Goal: Obtain resource: Obtain resource

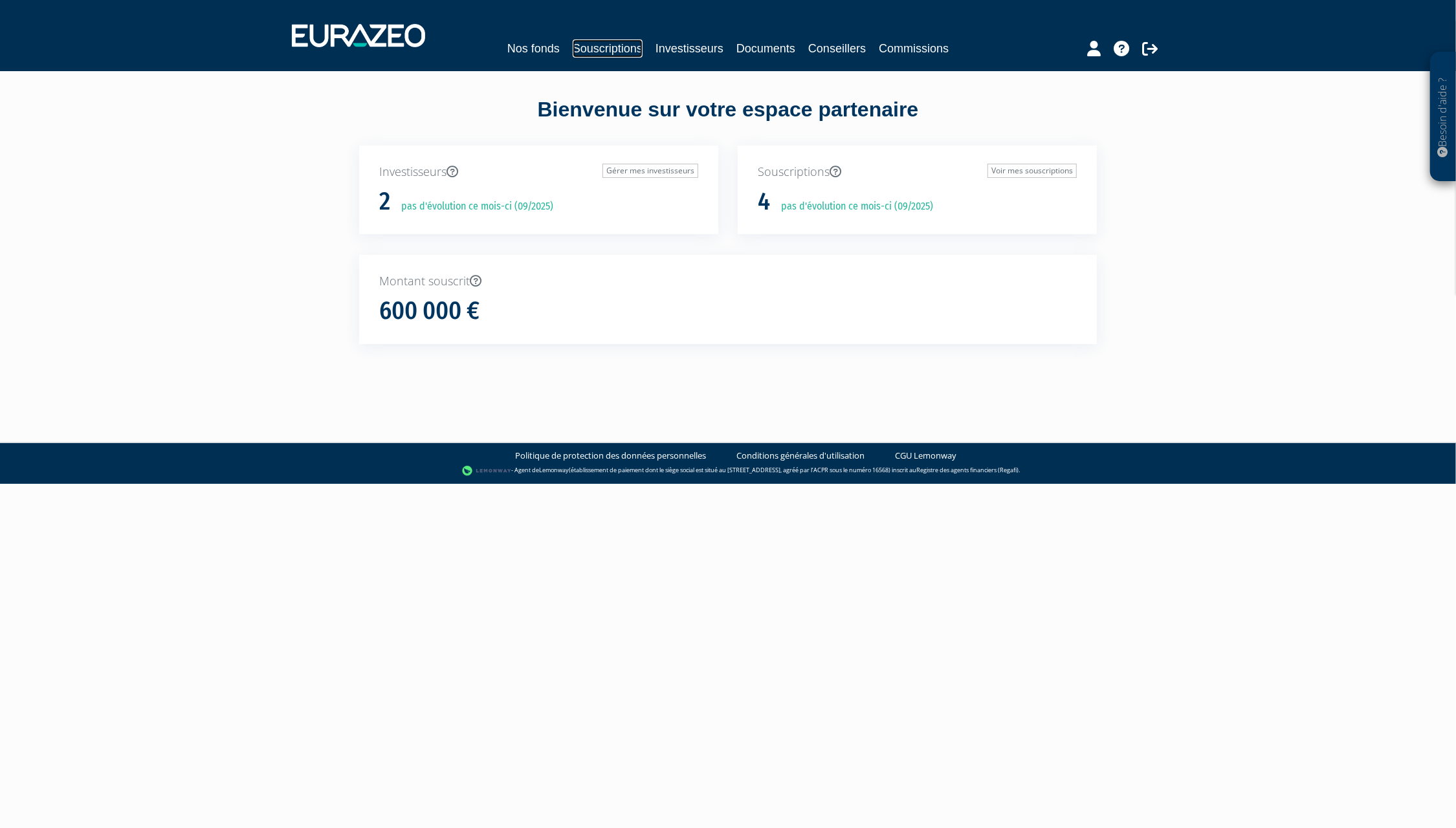
click at [606, 45] on link "Souscriptions" at bounding box center [607, 48] width 70 height 18
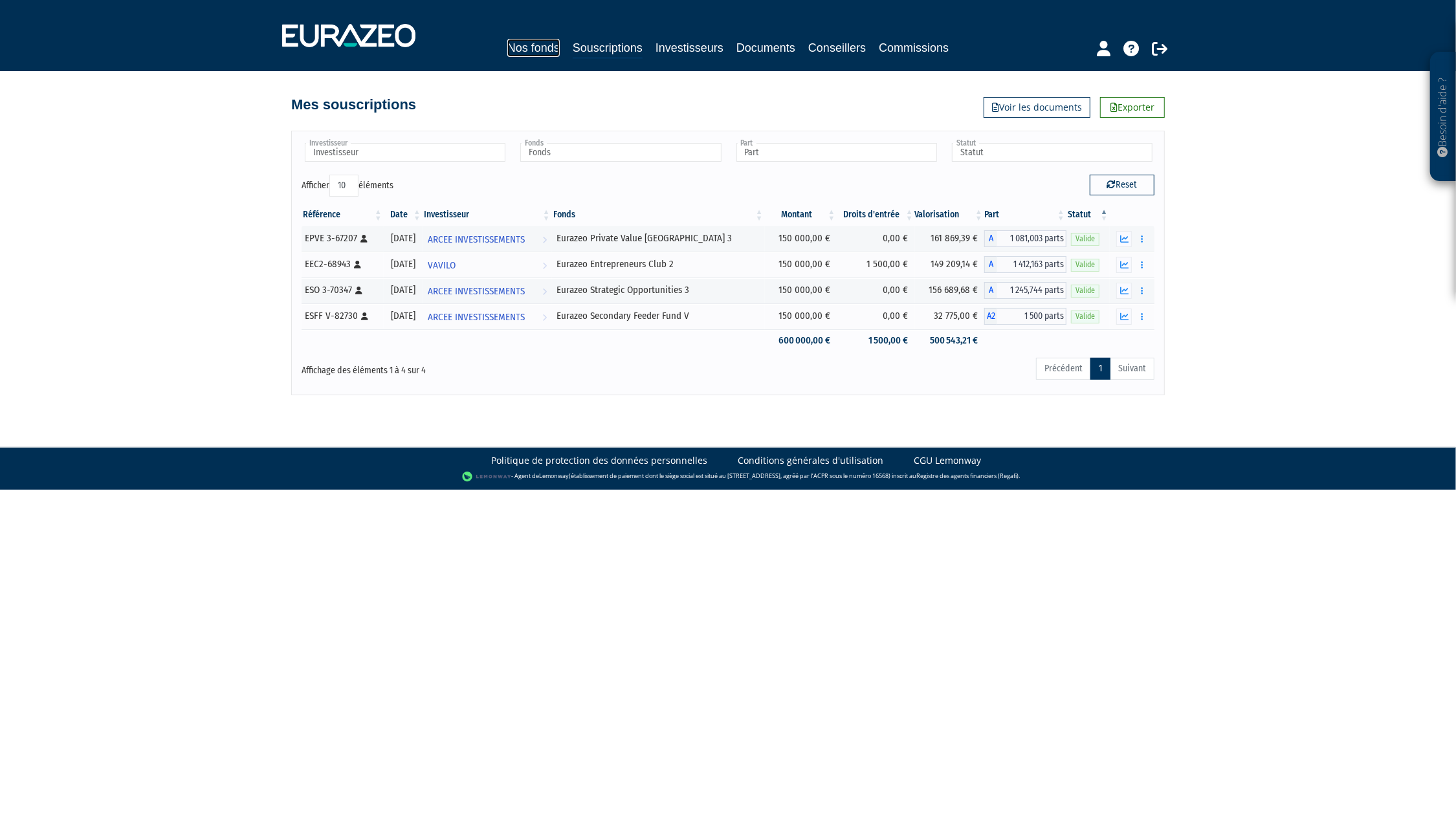
click at [536, 43] on link "Nos fonds" at bounding box center [534, 47] width 53 height 18
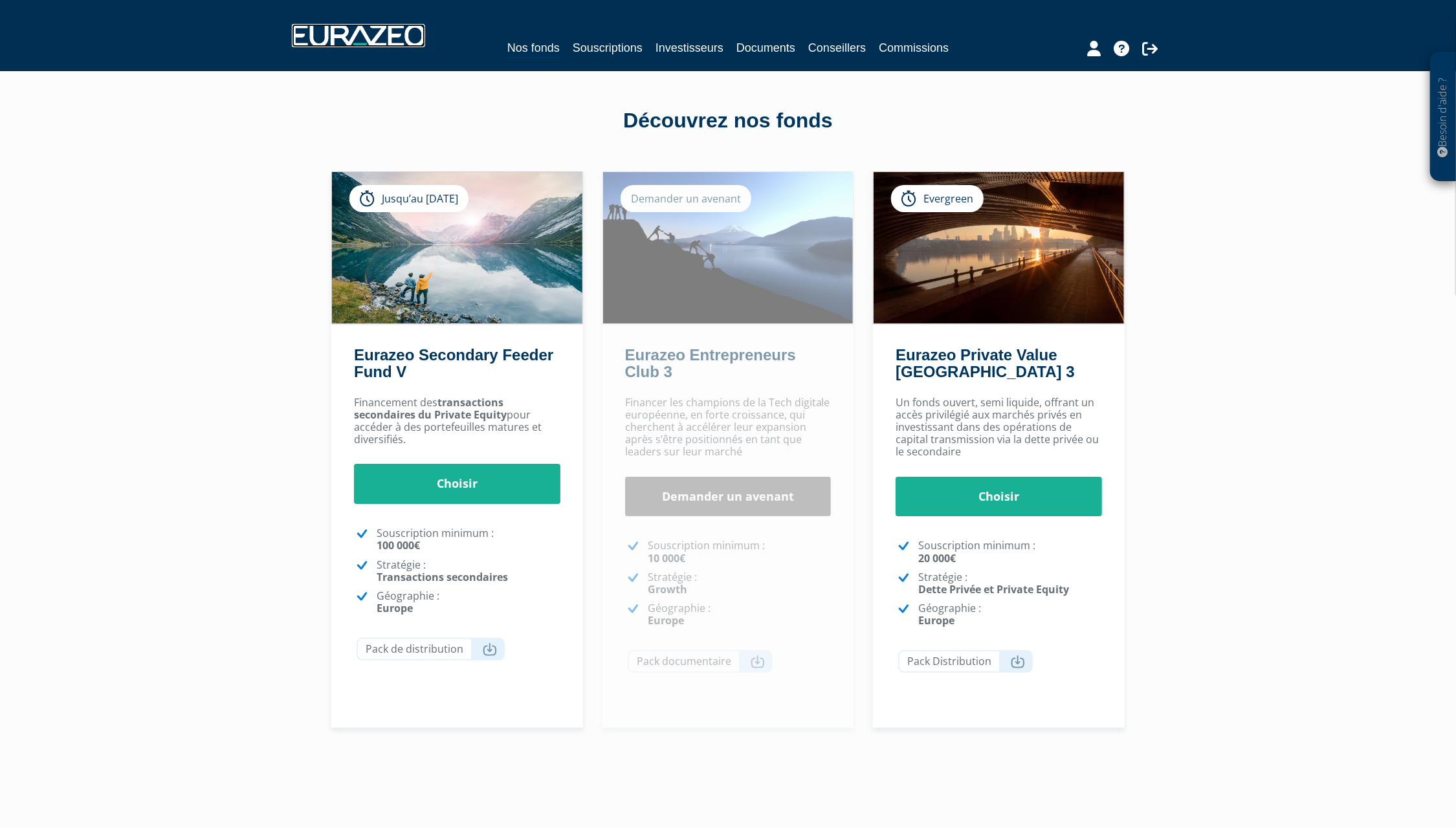
click at [351, 32] on img at bounding box center [358, 35] width 133 height 23
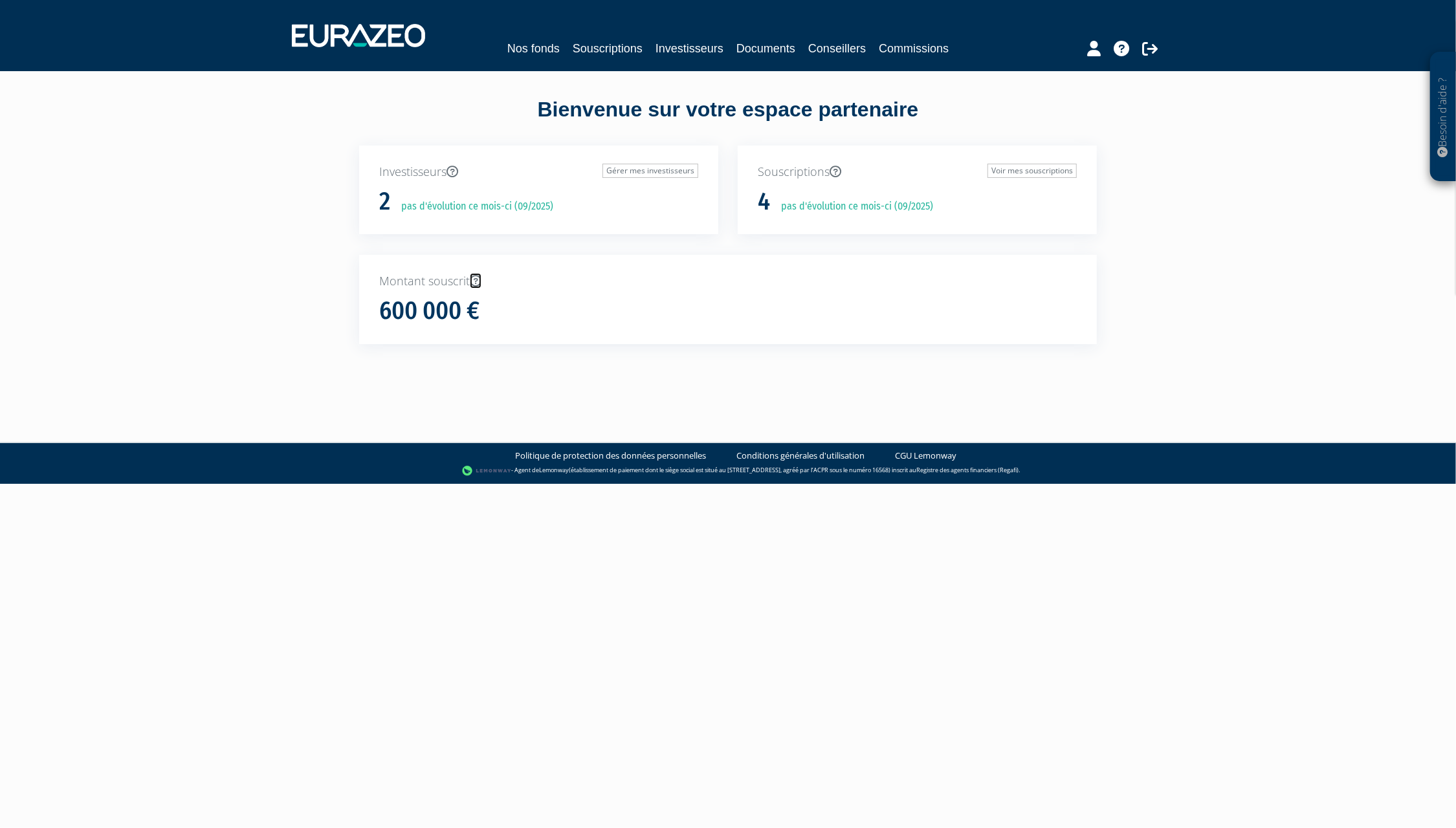
click at [482, 282] on icon at bounding box center [475, 280] width 11 height 11
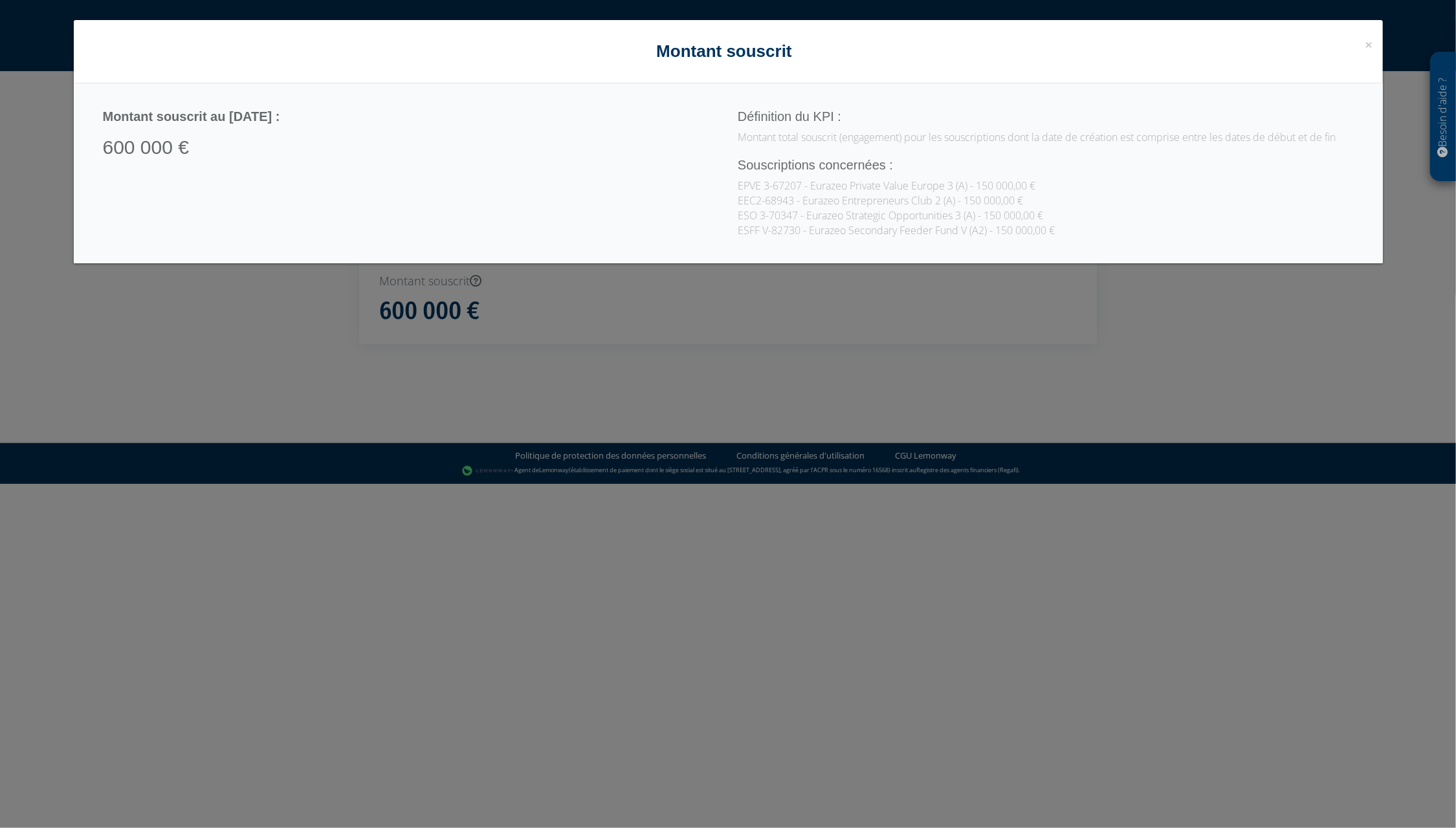
click at [604, 362] on div "× Close Montant souscrit Montant souscrit au 29/09/2025 : 600 000 € Définition …" at bounding box center [728, 414] width 1456 height 828
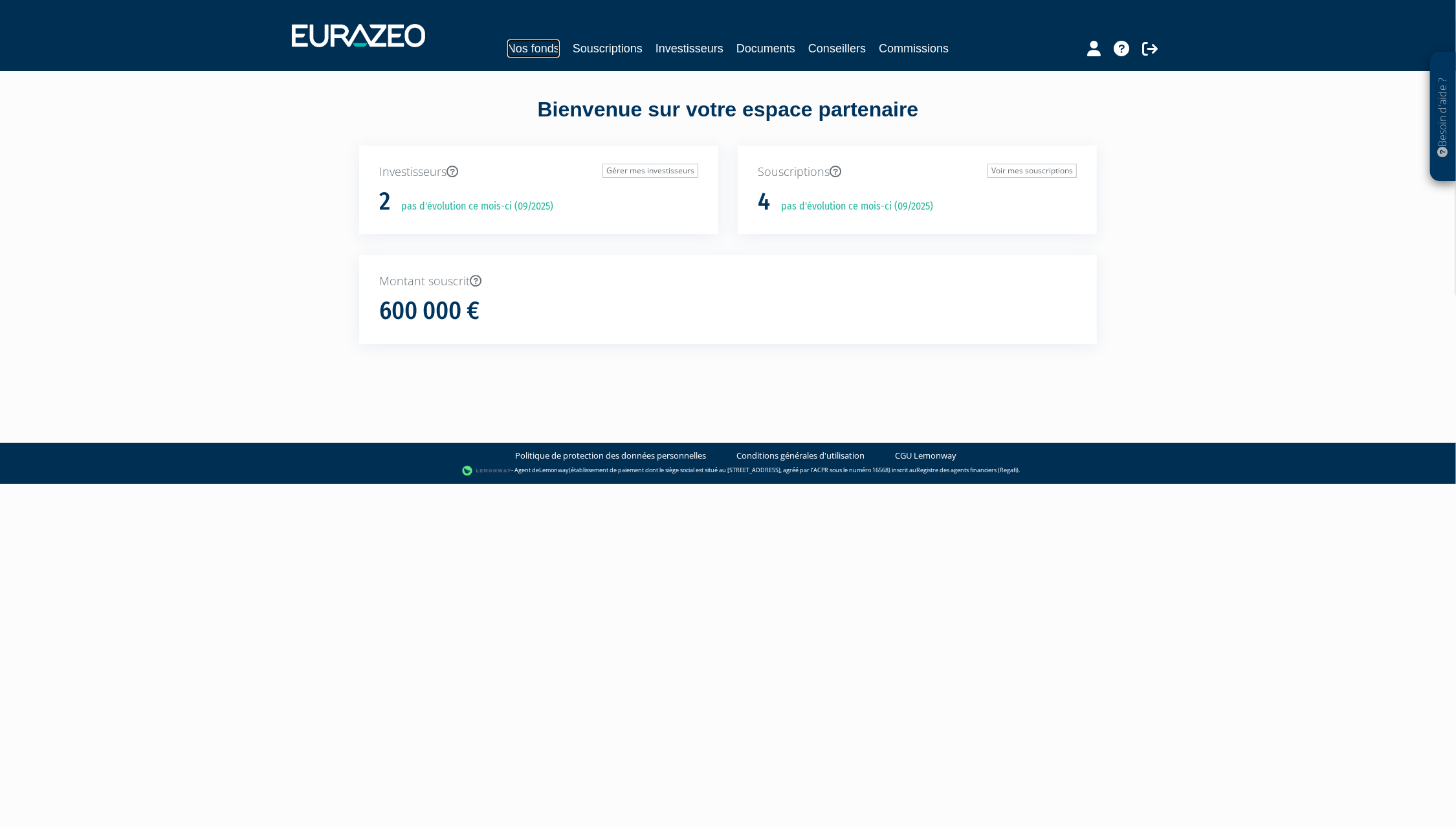
click at [551, 47] on link "Nos fonds" at bounding box center [534, 48] width 53 height 18
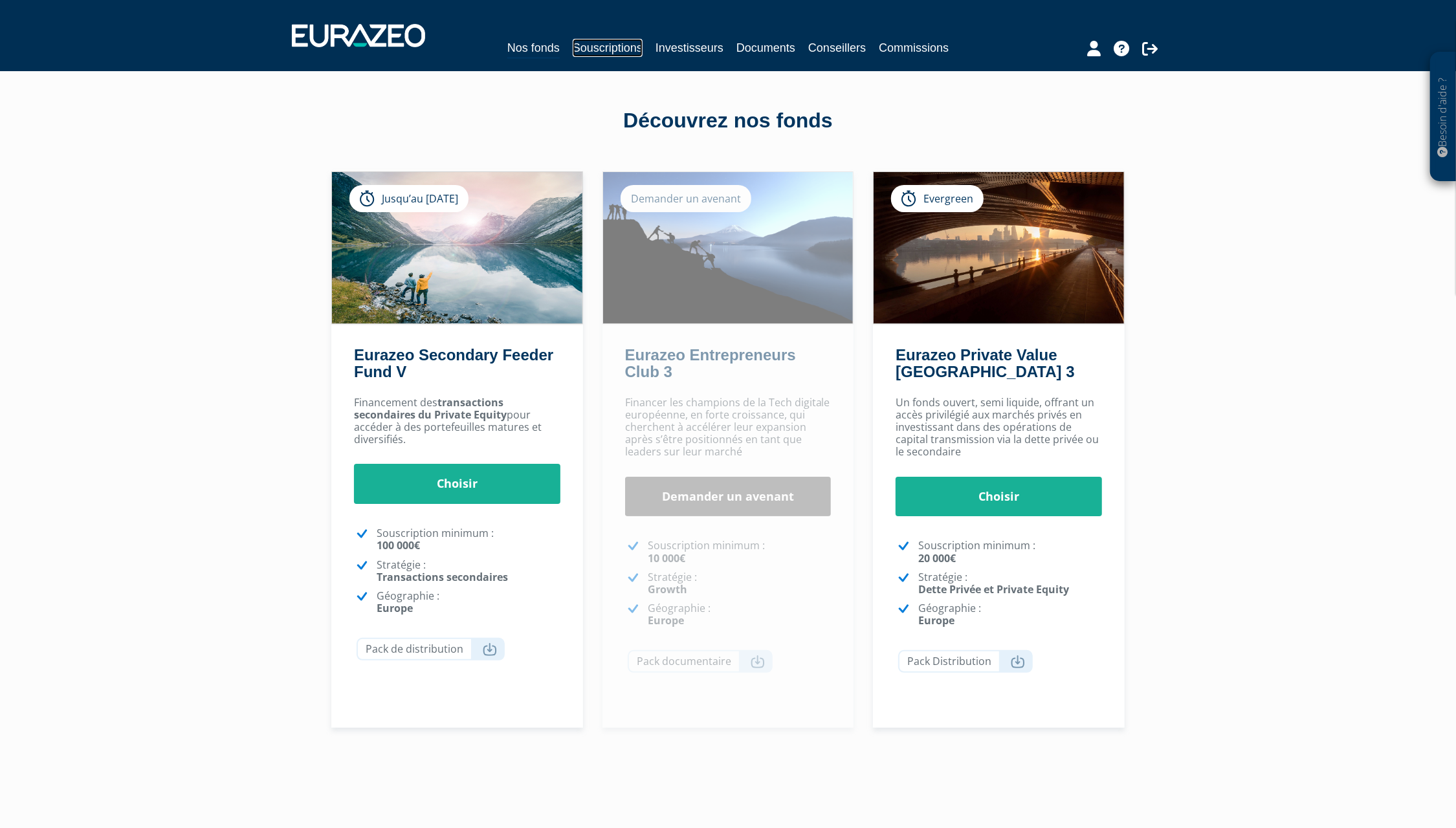
click at [615, 43] on link "Souscriptions" at bounding box center [607, 47] width 70 height 18
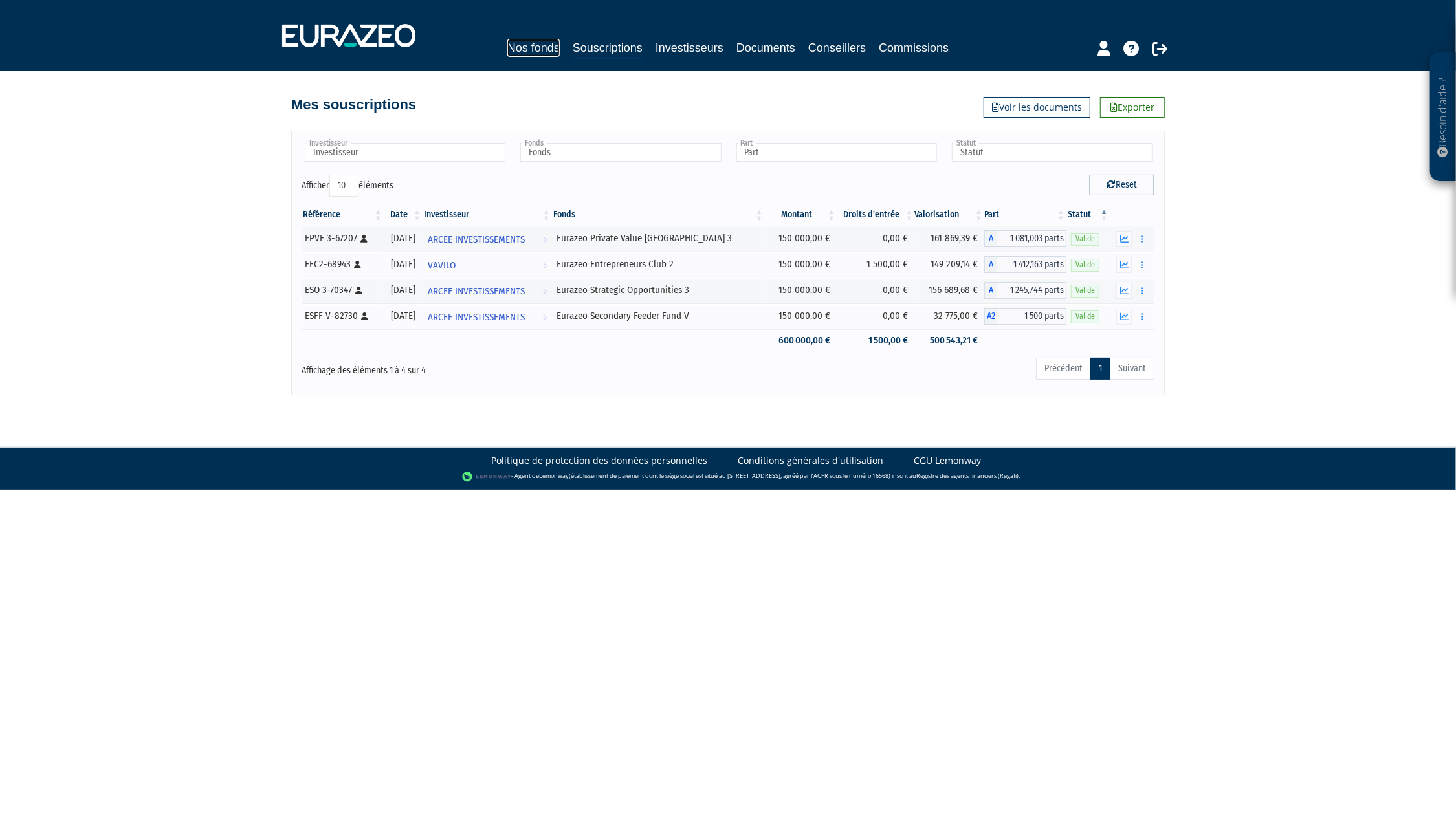
click at [534, 49] on link "Nos fonds" at bounding box center [534, 47] width 53 height 18
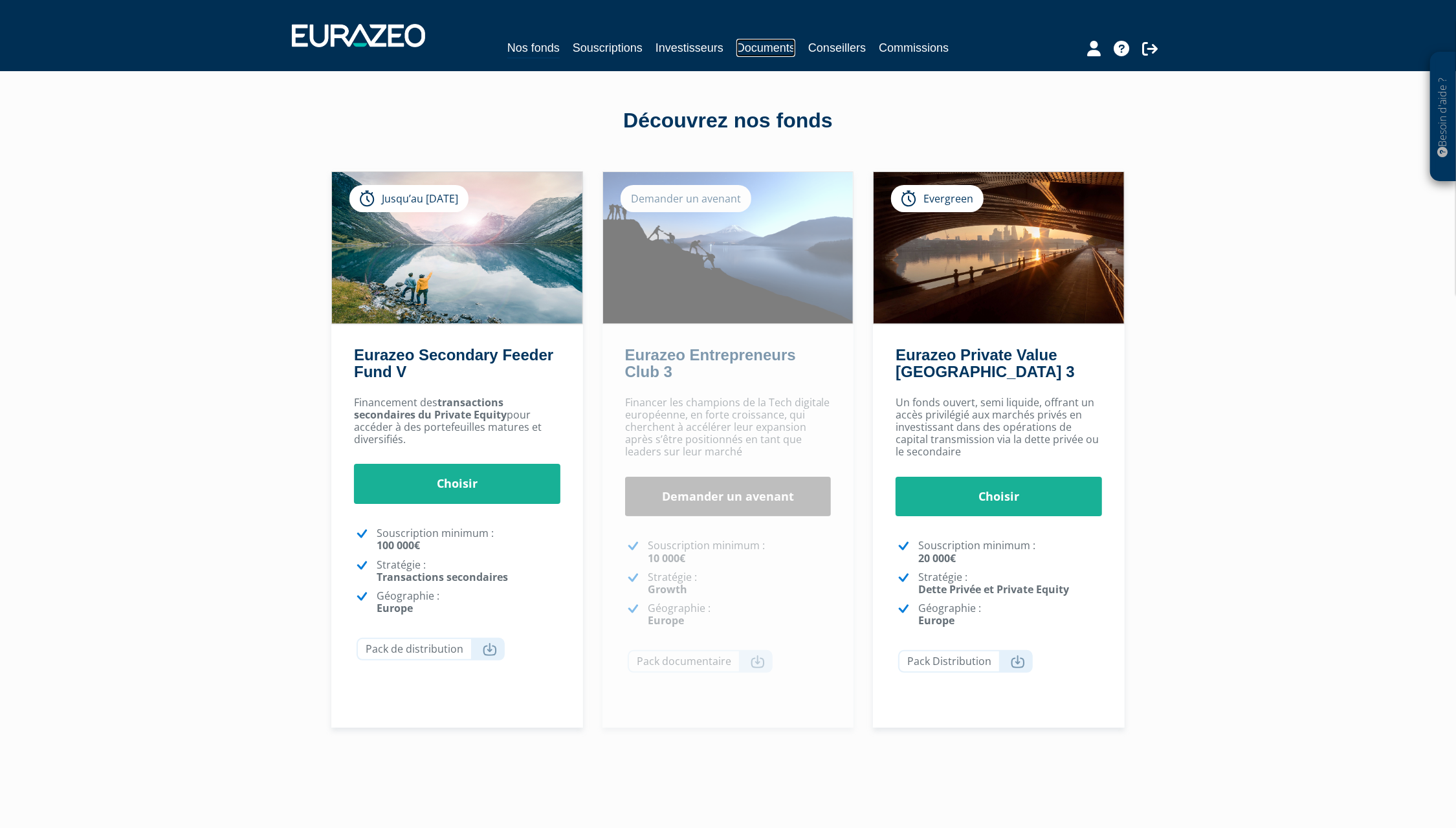
click at [753, 45] on link "Documents" at bounding box center [765, 47] width 59 height 18
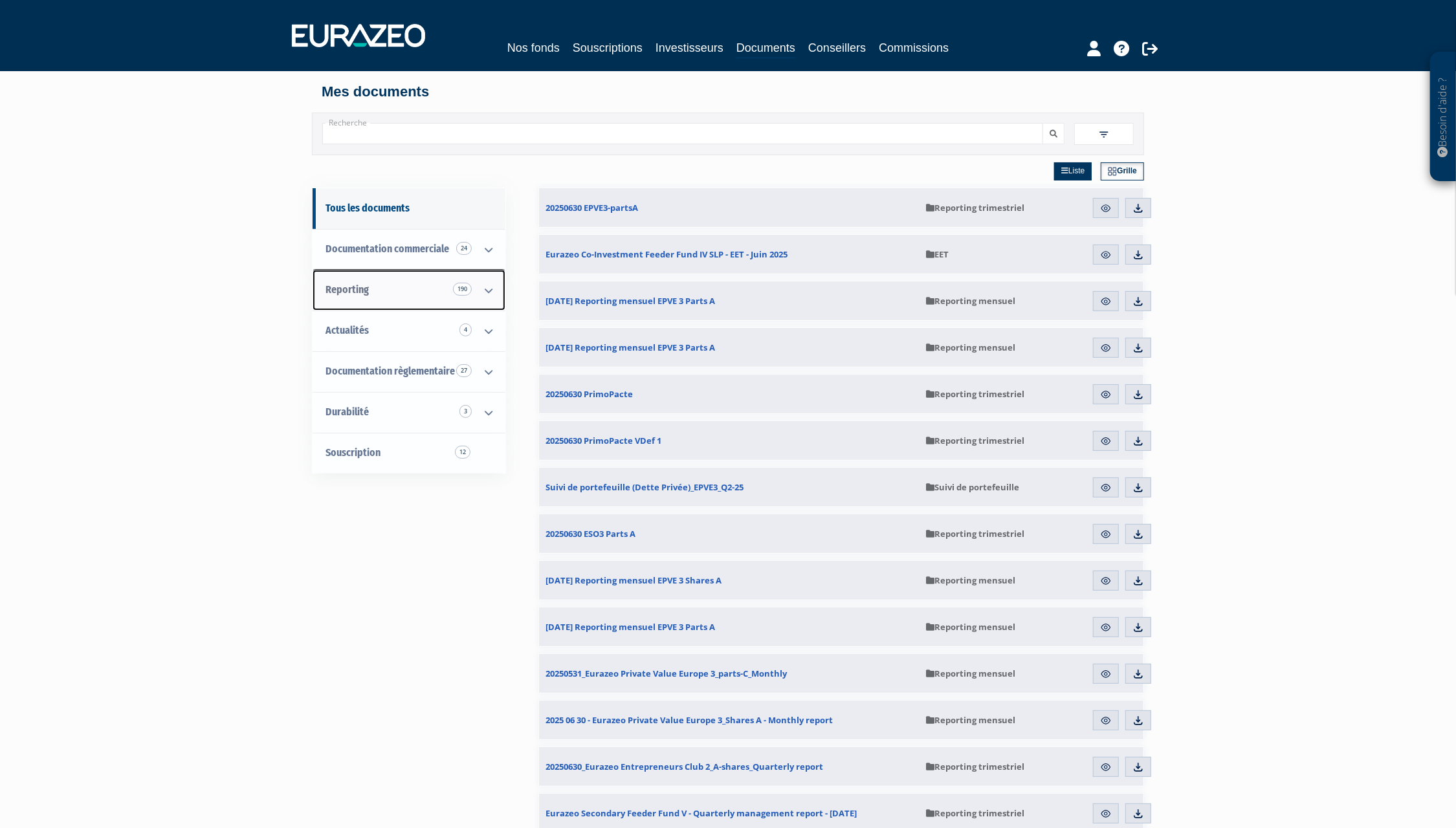
click at [417, 290] on link "Reporting 190" at bounding box center [409, 290] width 193 height 41
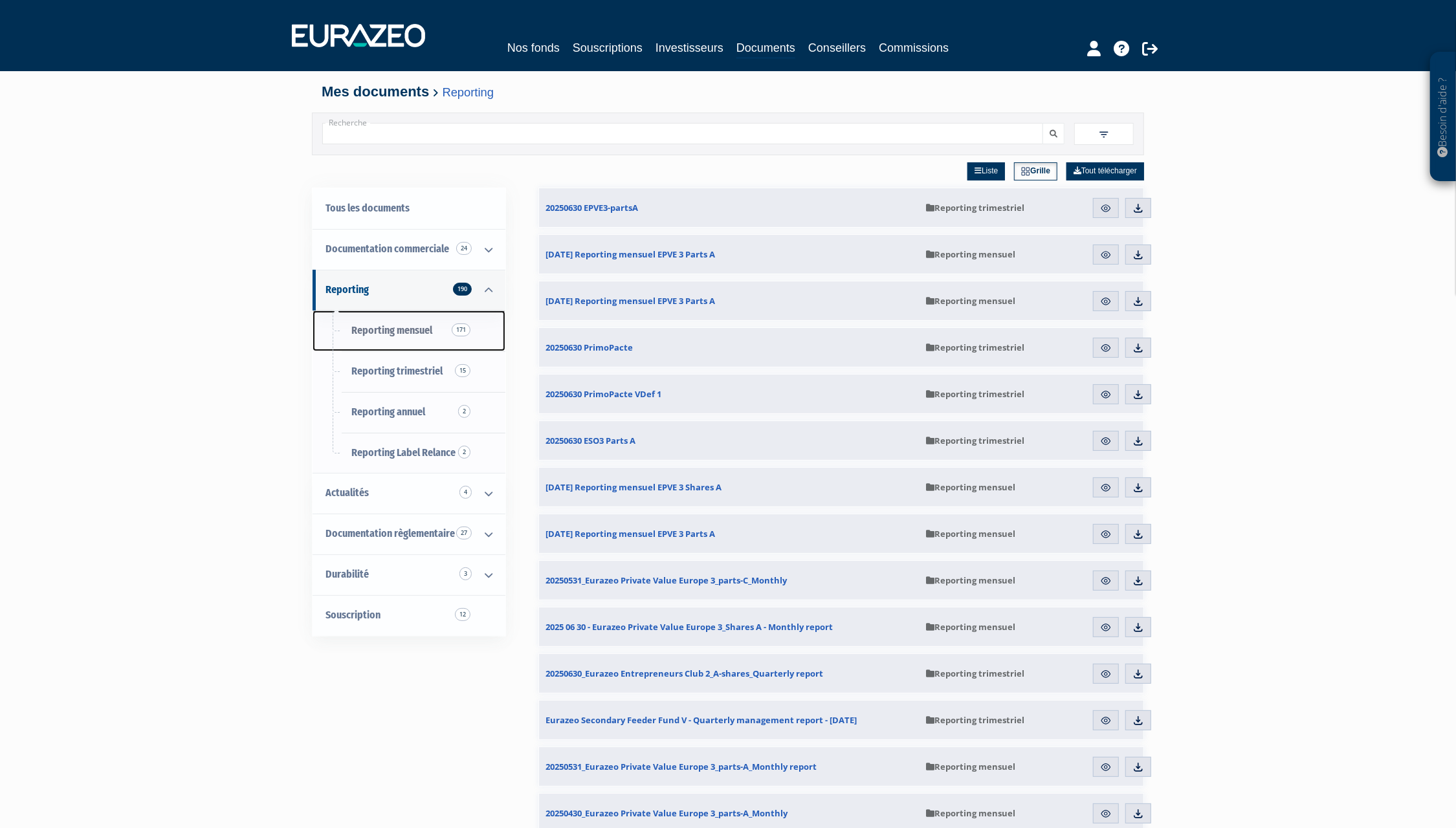
click at [394, 334] on span "Reporting mensuel 171" at bounding box center [392, 330] width 81 height 12
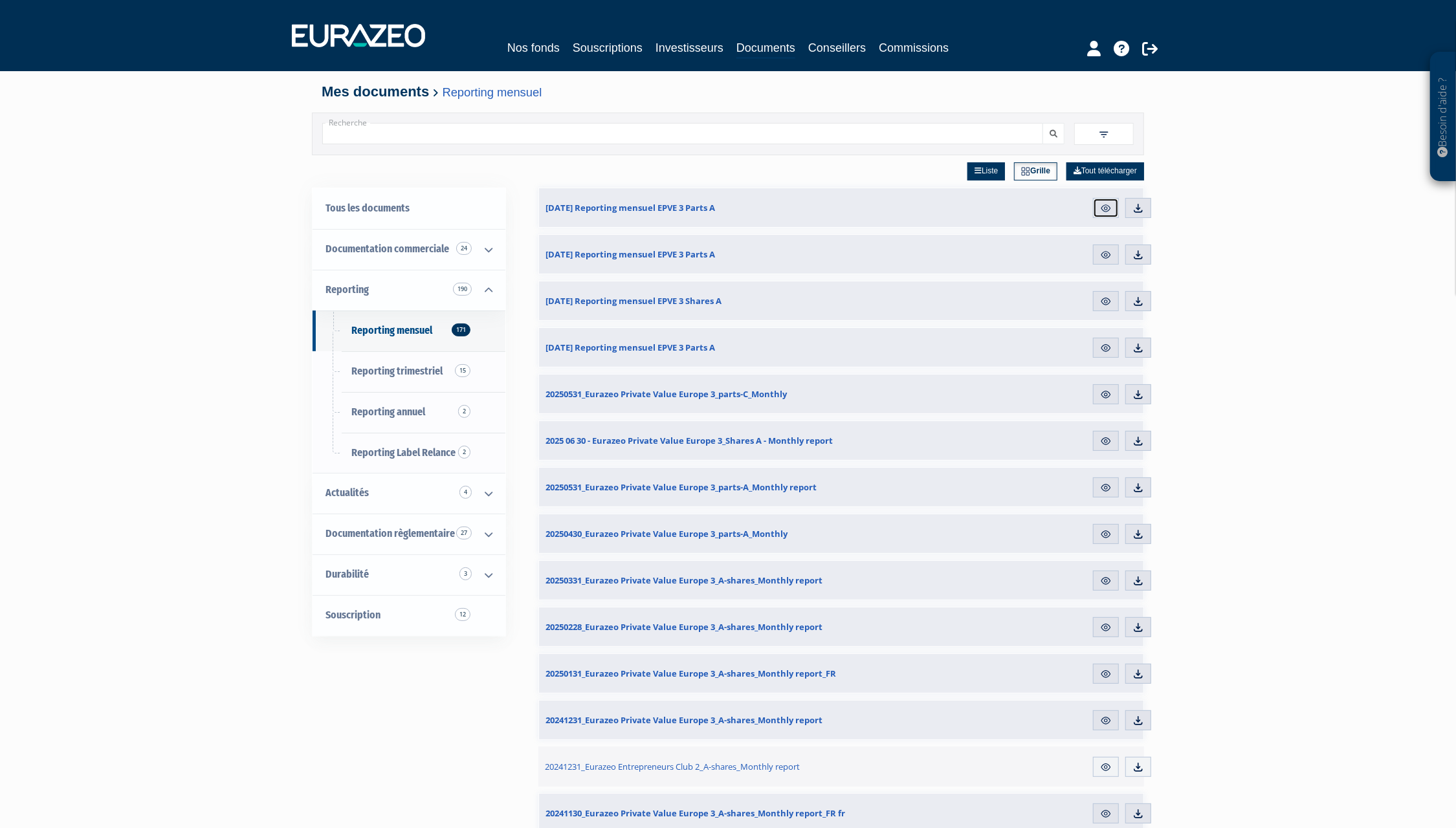
click at [1107, 209] on img at bounding box center [1106, 208] width 11 height 11
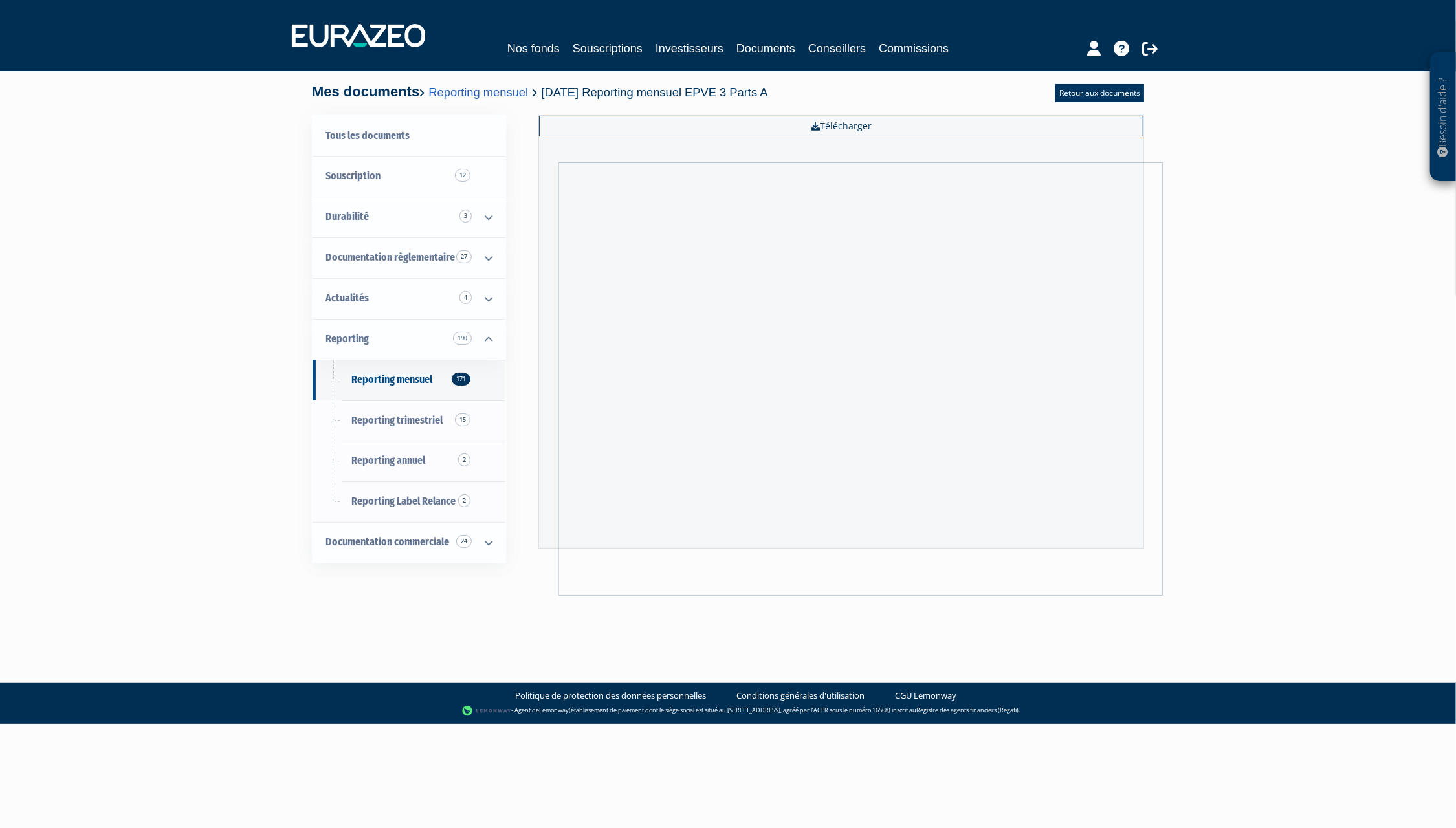
click at [1237, 293] on div "Besoin d'aide ? × J'ai besoin d'aide Si vous avez une question à propos du fonc…" at bounding box center [728, 315] width 1456 height 631
click at [325, 540] on link "Documentation commerciale 24" at bounding box center [409, 542] width 193 height 41
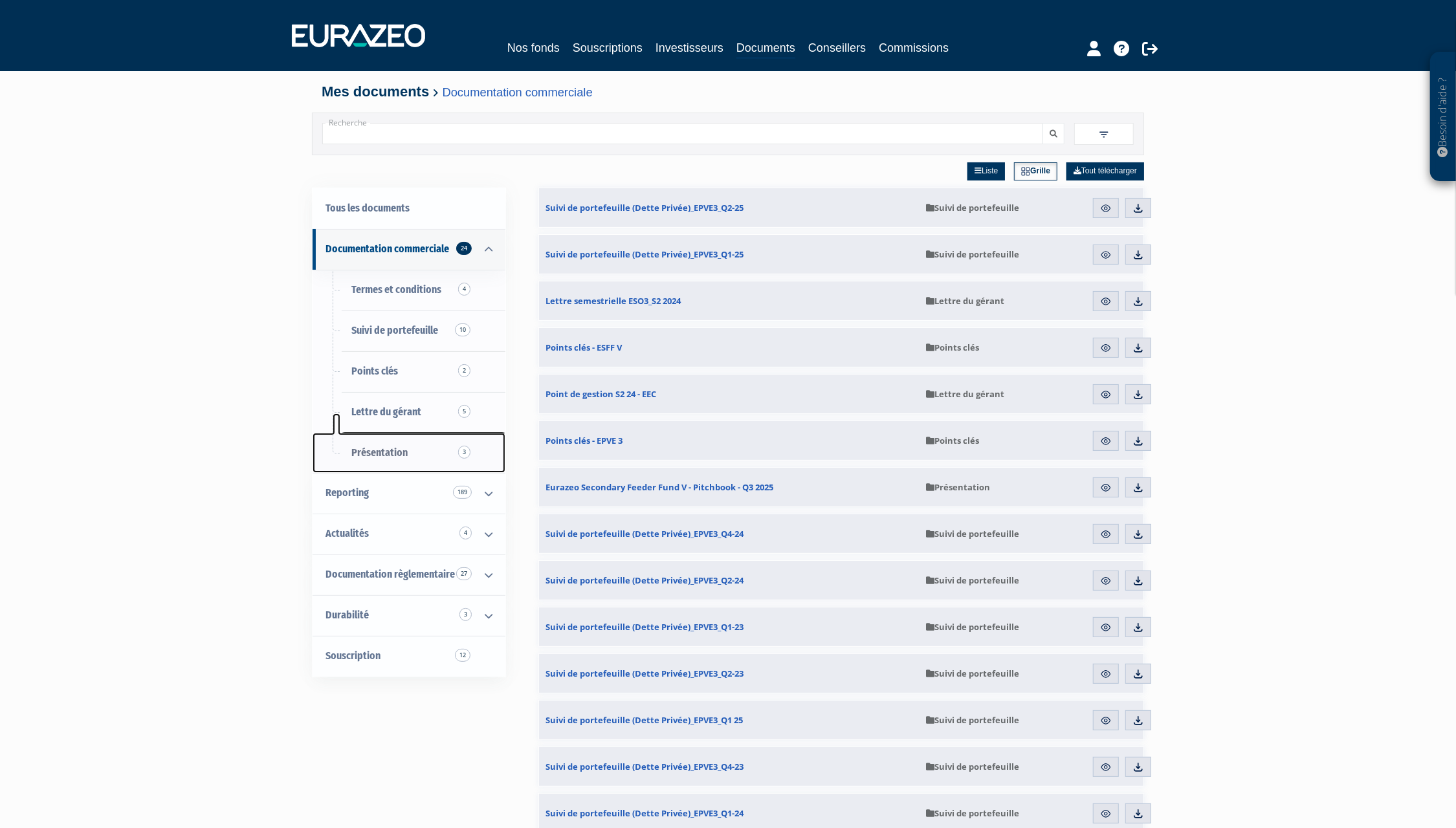
click at [443, 455] on link "Présentation 3" at bounding box center [409, 453] width 193 height 41
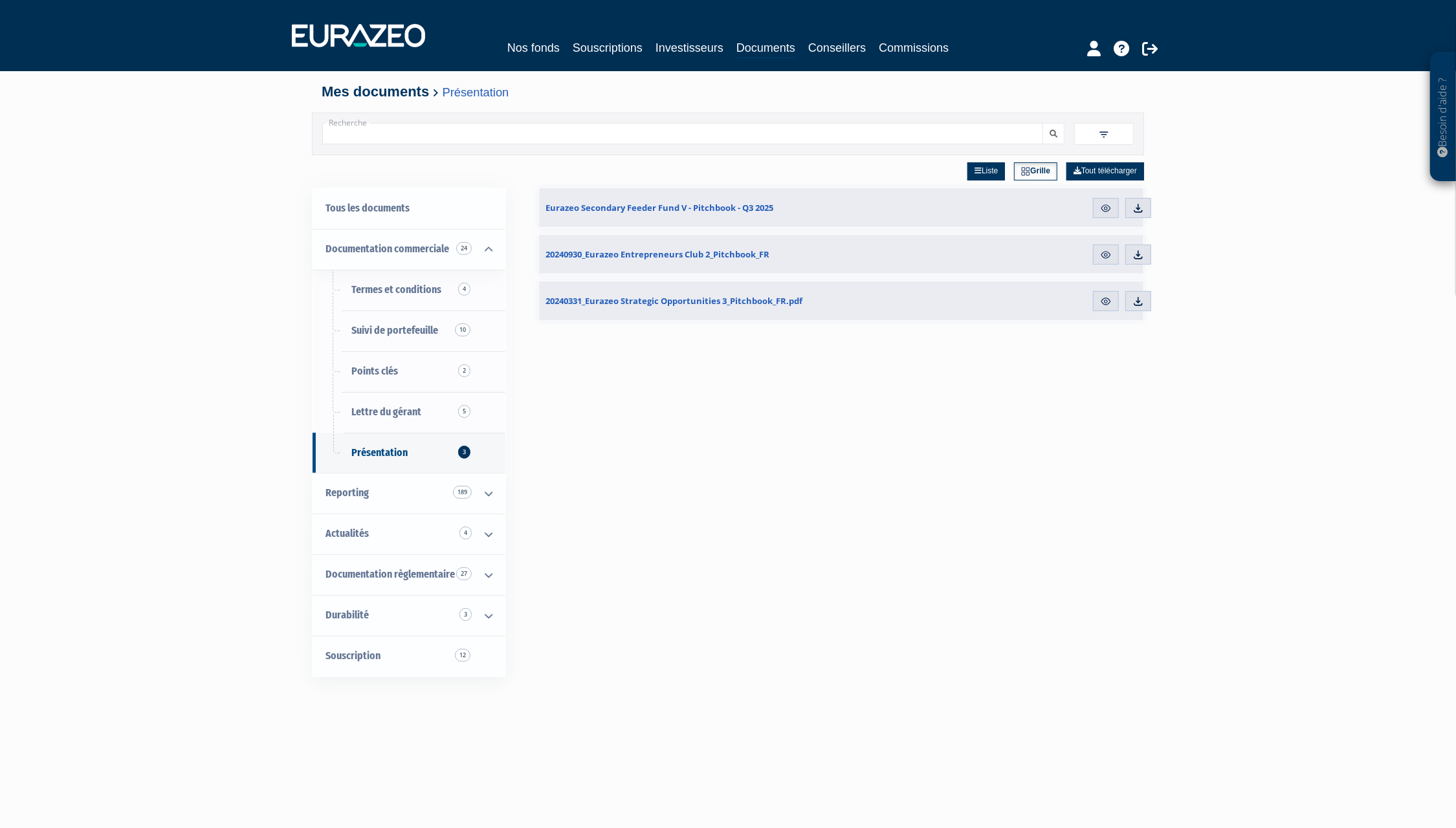
click at [1036, 177] on link "Grille" at bounding box center [1036, 171] width 43 height 18
